Goal: Transaction & Acquisition: Purchase product/service

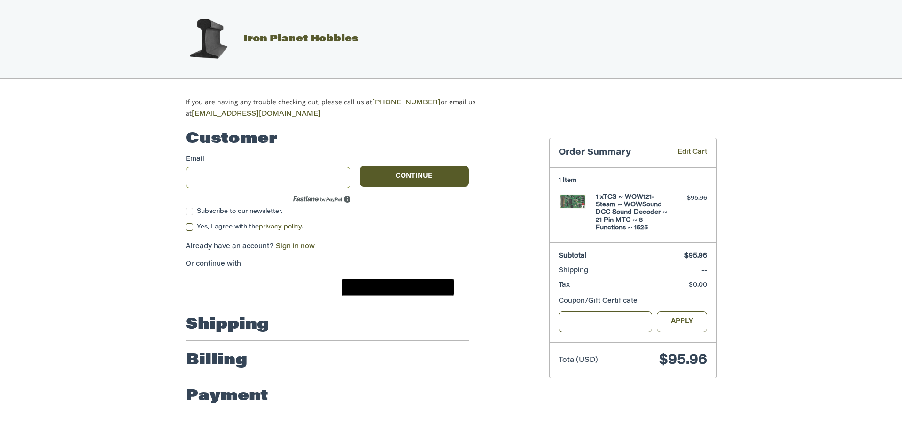
click at [235, 171] on input "Email" at bounding box center [268, 177] width 165 height 21
type input "**********"
click at [377, 179] on button "Continue" at bounding box center [414, 176] width 109 height 21
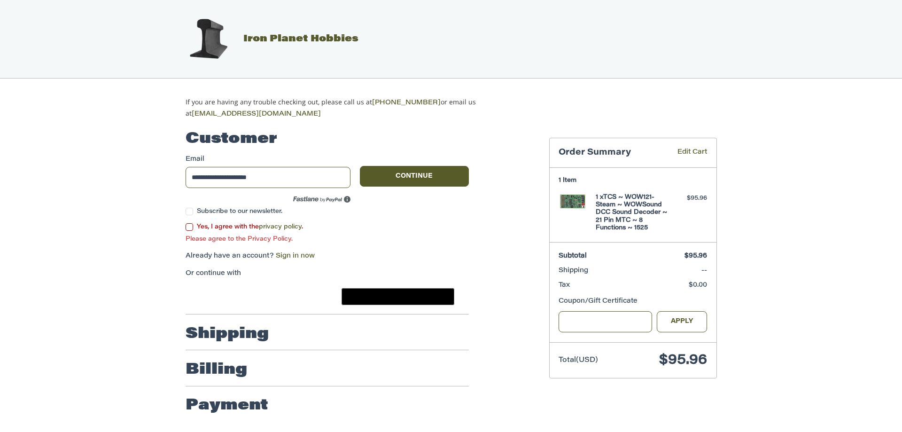
click at [191, 226] on label "Yes, I agree with the privacy policy ." at bounding box center [327, 227] width 283 height 8
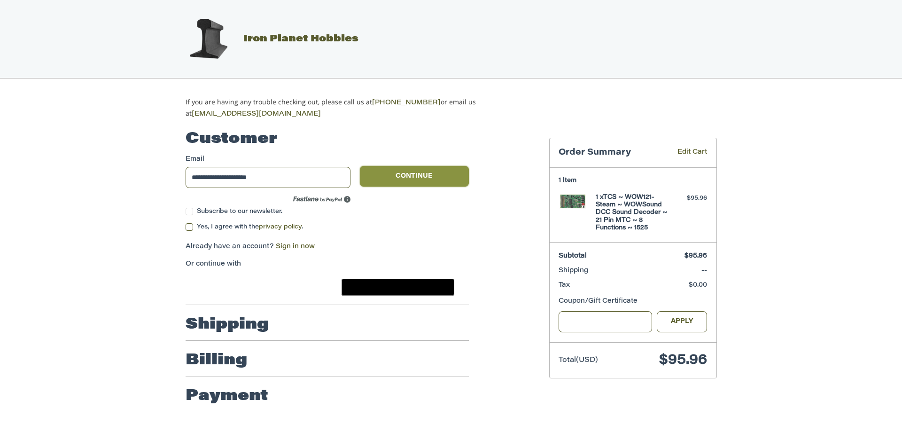
drag, startPoint x: 410, startPoint y: 174, endPoint x: 370, endPoint y: 187, distance: 42.2
click at [409, 175] on button "Continue" at bounding box center [414, 176] width 109 height 21
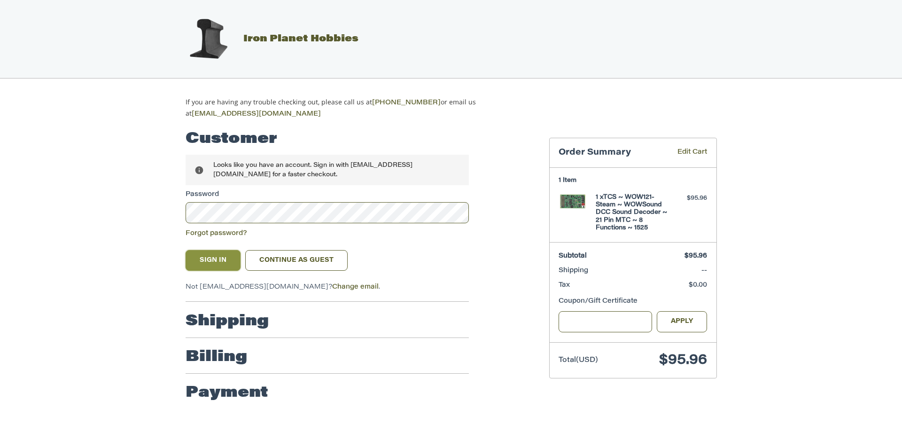
click at [223, 251] on button "Sign In" at bounding box center [213, 260] width 55 height 21
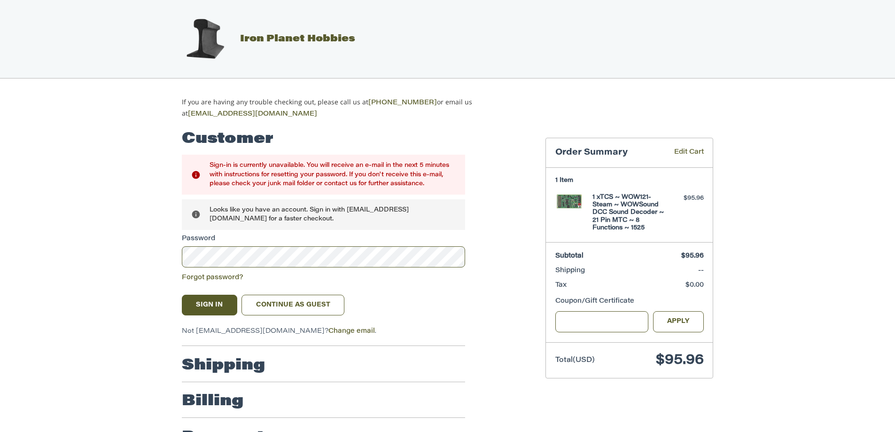
click at [210, 44] on img at bounding box center [204, 39] width 47 height 47
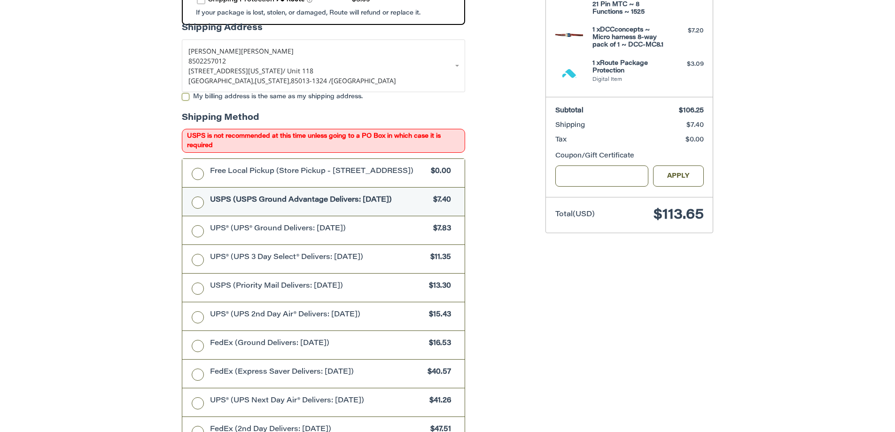
scroll to position [220, 0]
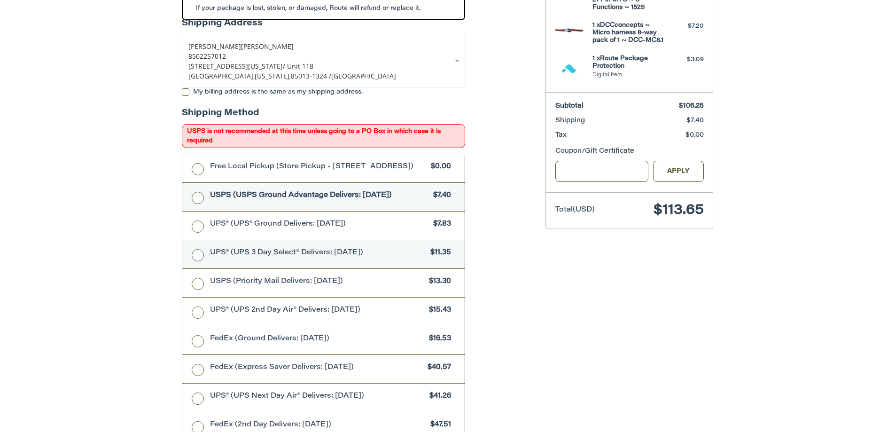
click at [195, 258] on label "UPS® (UPS 3 Day Select® Delivers: [DATE]) $11.35" at bounding box center [323, 254] width 282 height 28
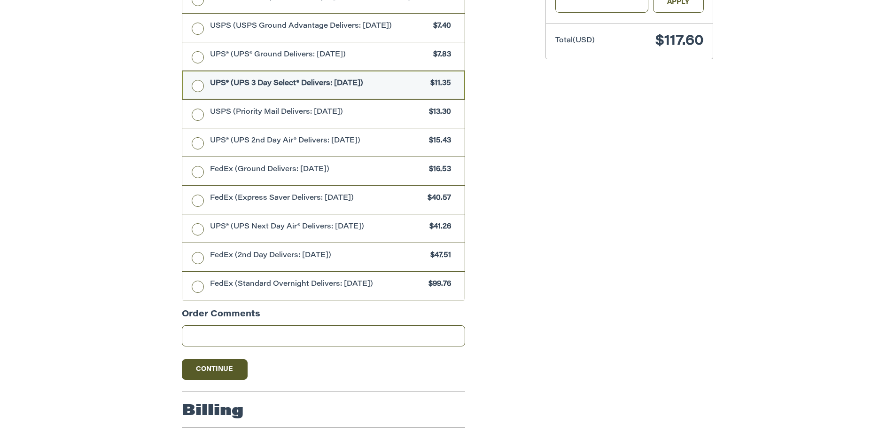
scroll to position [433, 0]
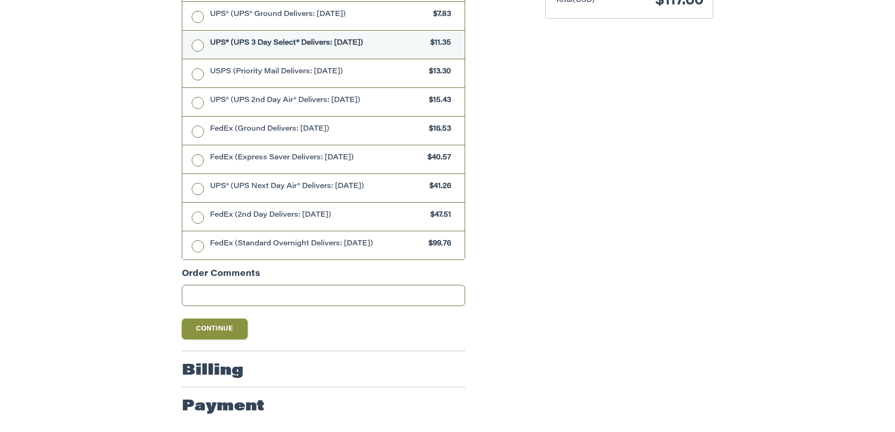
drag, startPoint x: 234, startPoint y: 333, endPoint x: 227, endPoint y: 328, distance: 8.5
click at [234, 333] on button "Continue" at bounding box center [215, 329] width 66 height 21
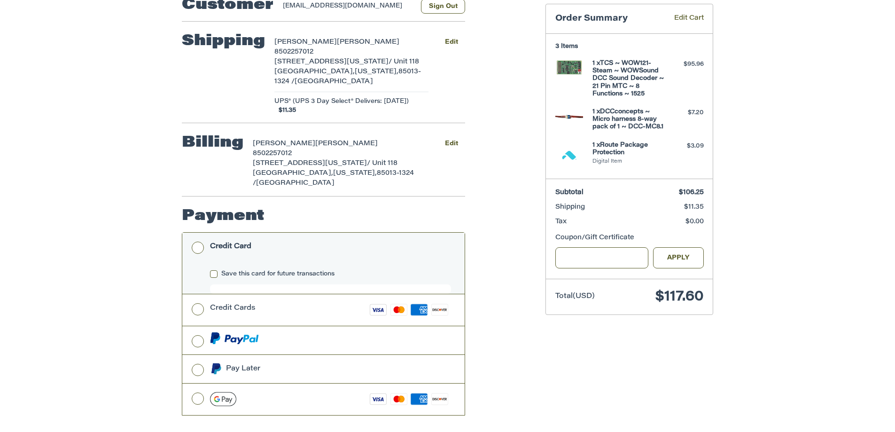
scroll to position [136, 0]
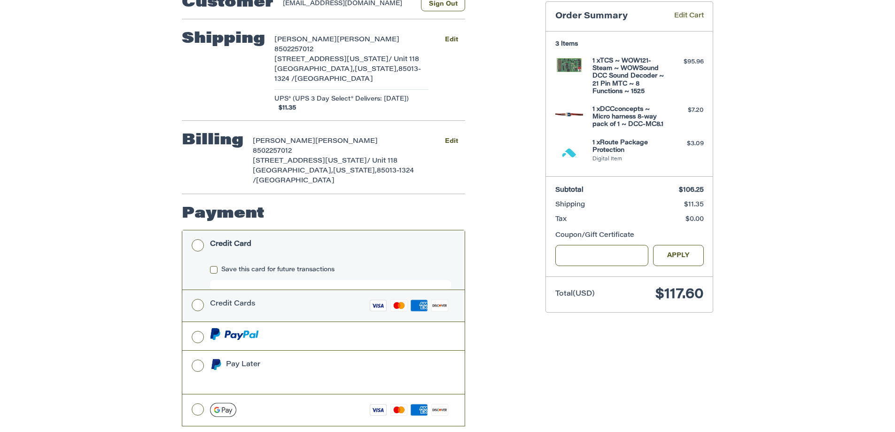
click at [198, 290] on label "Credit Cards Visa Master Amex Discover" at bounding box center [323, 305] width 282 height 31
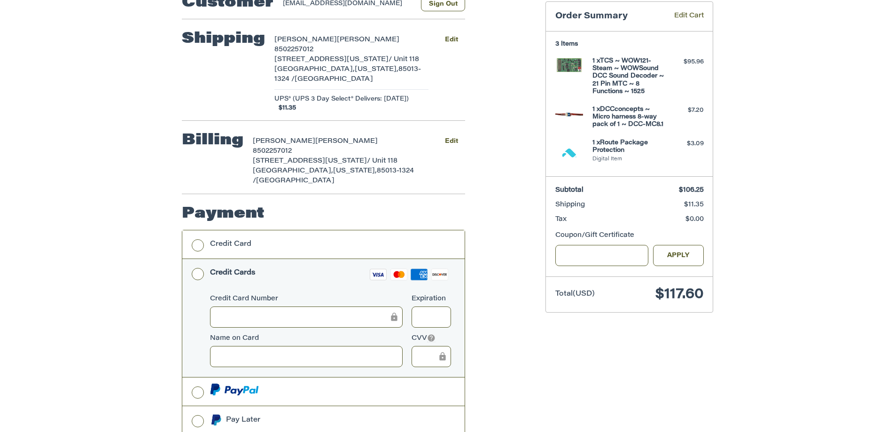
click at [242, 306] on div at bounding box center [306, 316] width 193 height 21
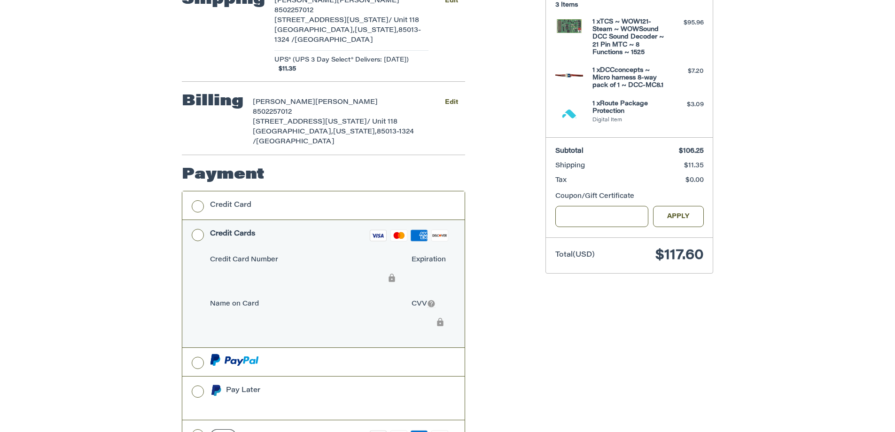
scroll to position [183, 0]
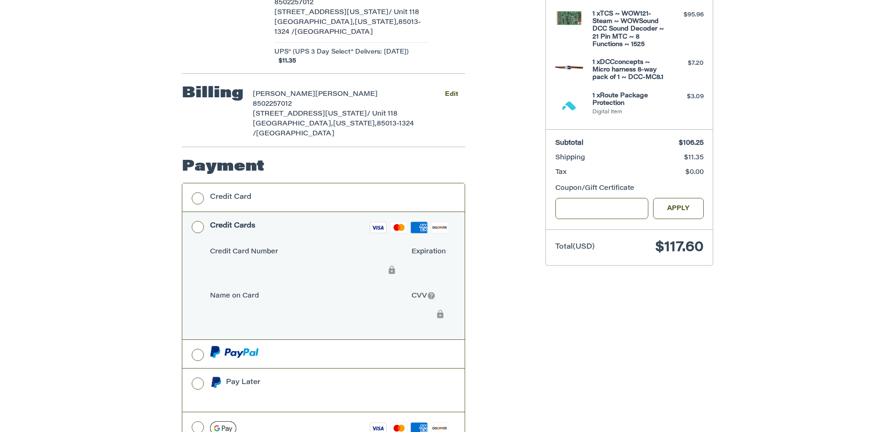
click at [133, 299] on div "Customer [EMAIL_ADDRESS][DOMAIN_NAME] Sign Out Shipping [PERSON_NAME] 850225701…" at bounding box center [447, 219] width 895 height 566
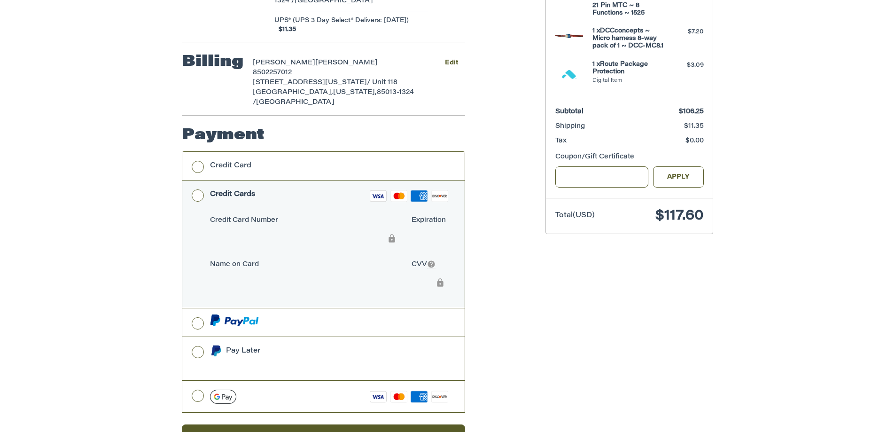
scroll to position [233, 0]
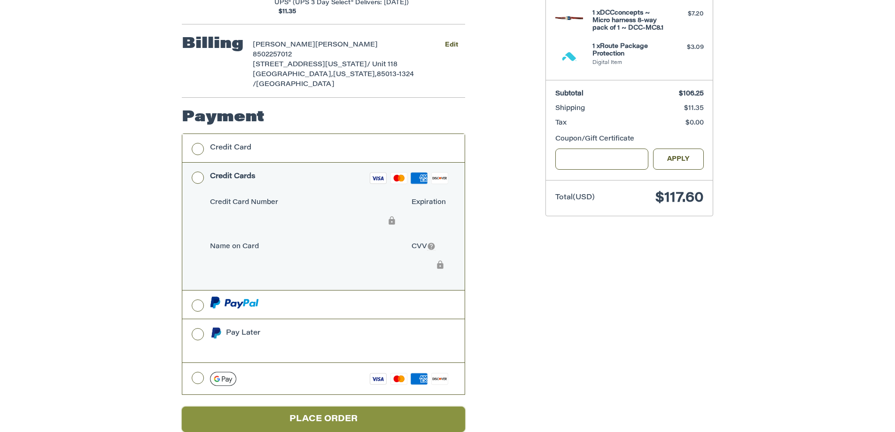
click at [350, 406] on button "Place Order" at bounding box center [323, 419] width 283 height 26
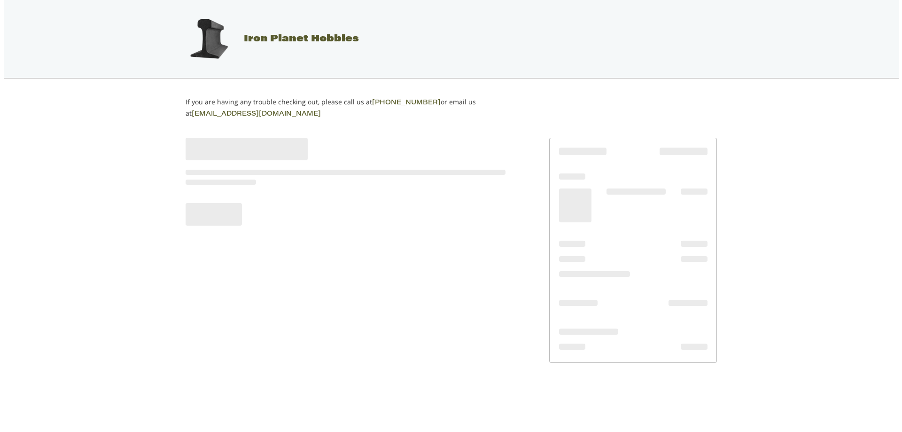
scroll to position [0, 0]
